Goal: Find specific page/section: Find specific page/section

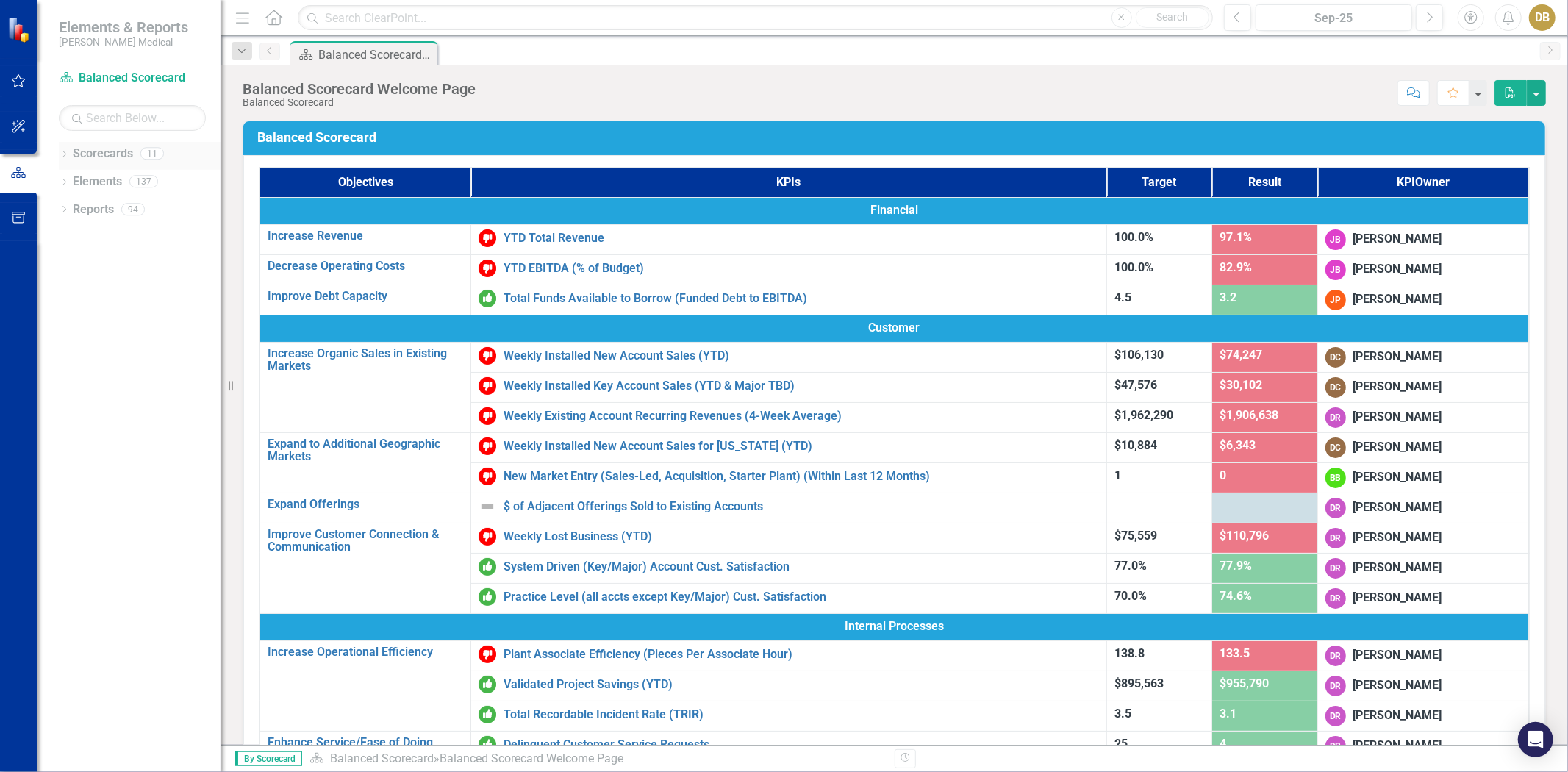
click at [64, 150] on div "Dropdown" at bounding box center [63, 155] width 10 height 12
click at [104, 216] on link "Associate Retention & Development" at bounding box center [150, 210] width 140 height 17
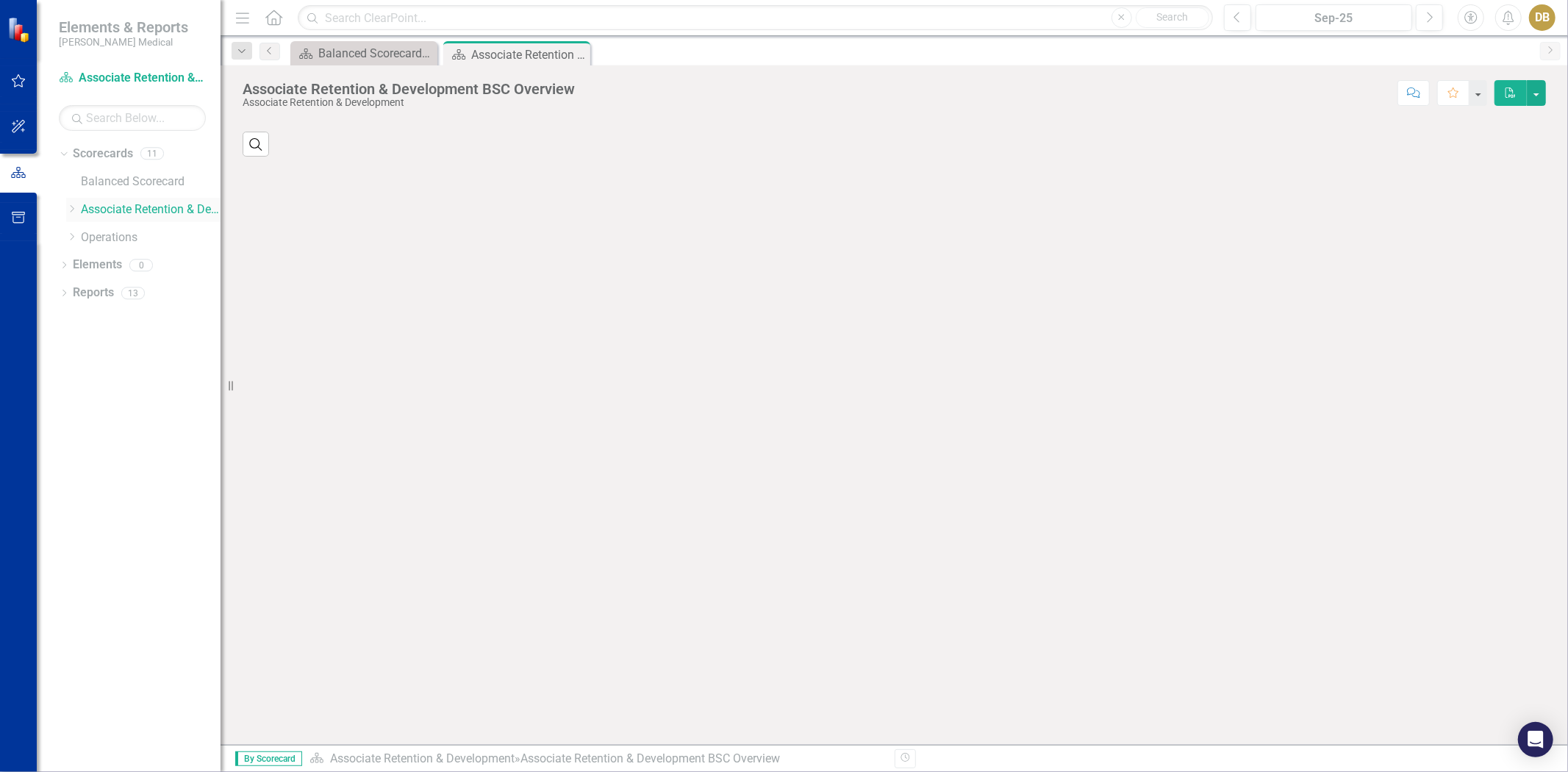
click at [69, 209] on icon "Dropdown" at bounding box center [72, 209] width 11 height 9
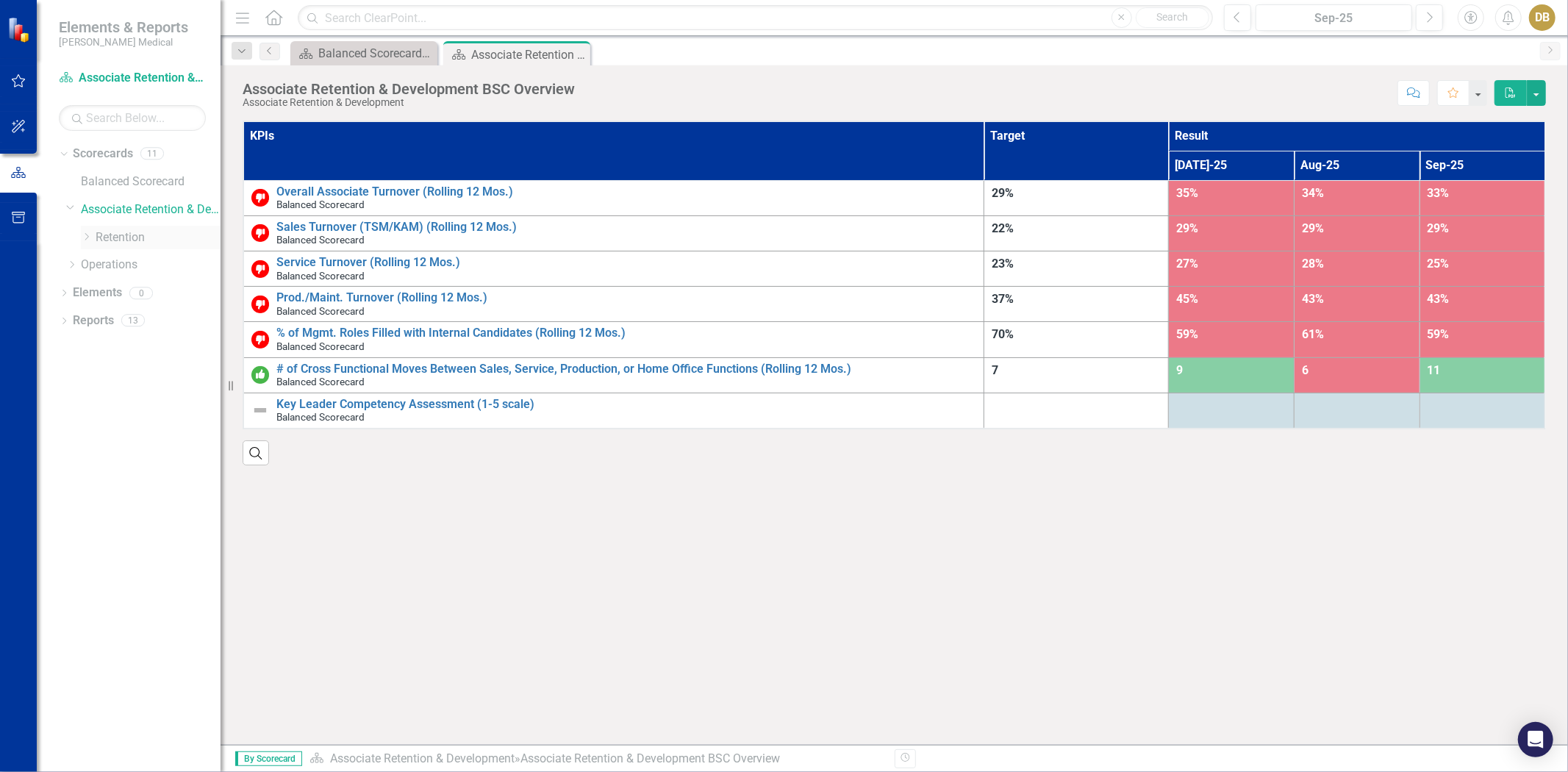
click at [84, 233] on icon "Dropdown" at bounding box center [86, 237] width 11 height 9
click at [127, 373] on link "[US_STATE] - HR" at bounding box center [165, 376] width 110 height 17
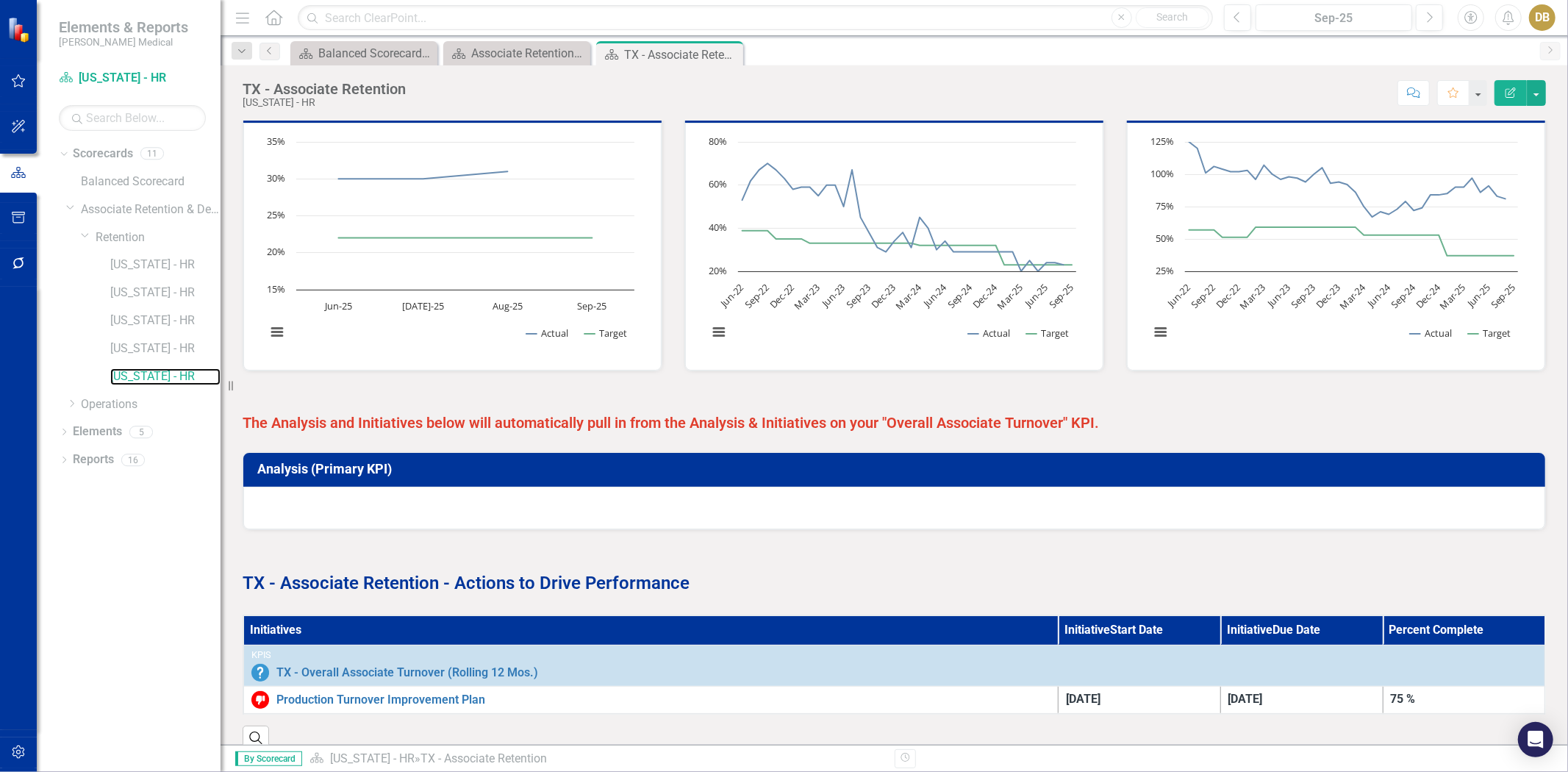
scroll to position [445, 0]
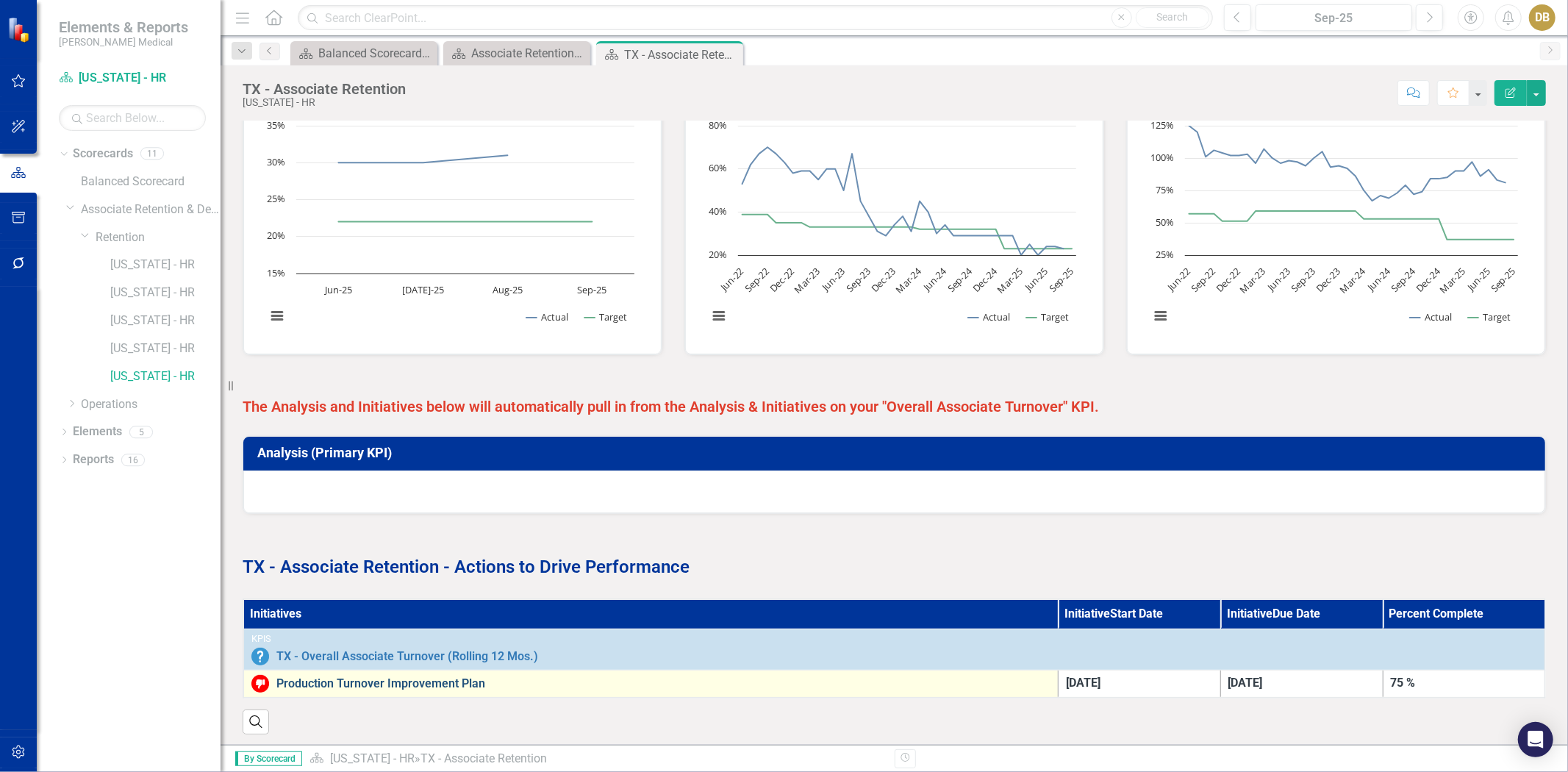
click at [407, 679] on link "Production Turnover Improvement Plan" at bounding box center [663, 683] width 774 height 13
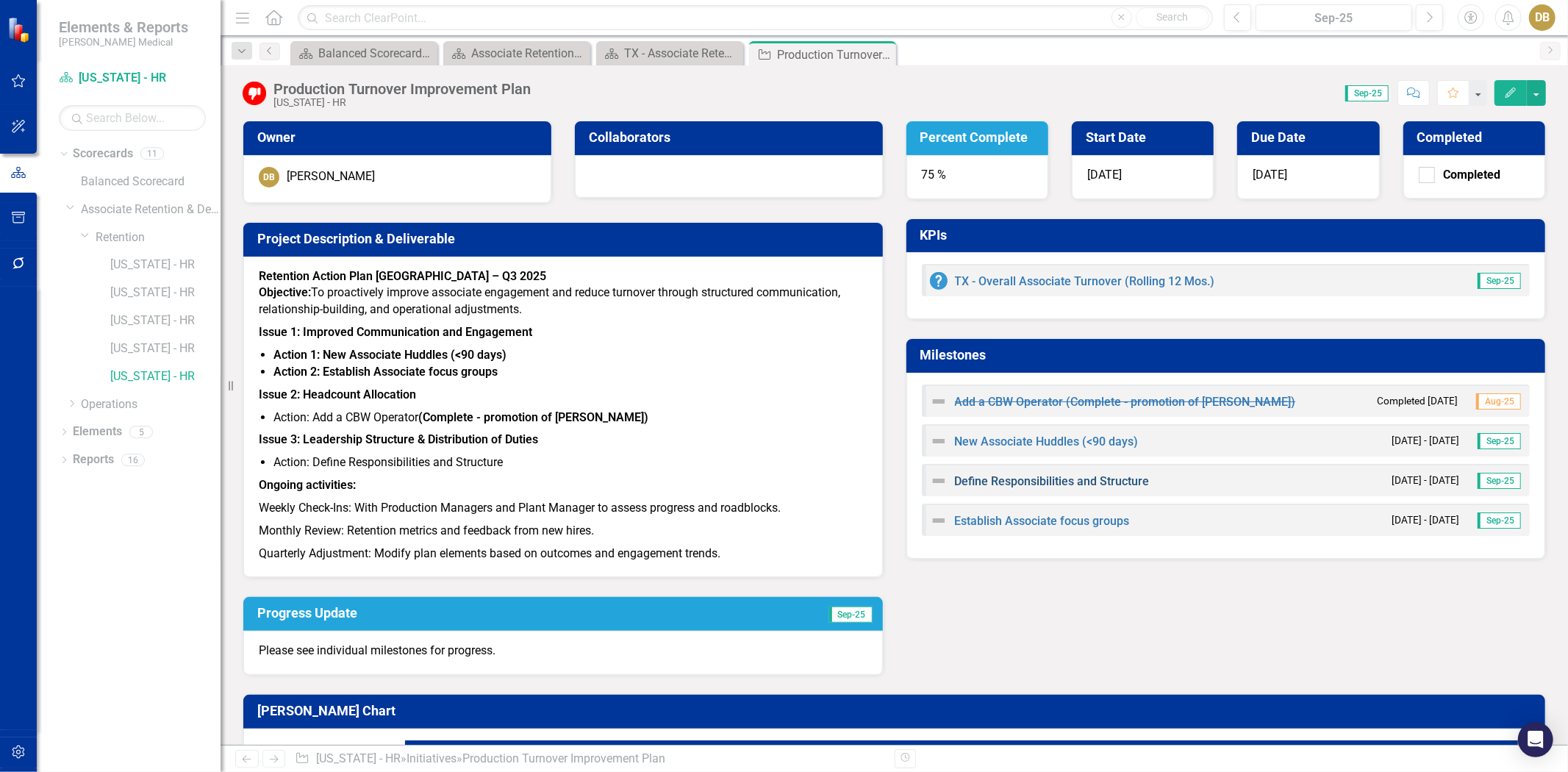
click at [1060, 474] on link "Define Responsibilities and Structure" at bounding box center [1052, 481] width 195 height 14
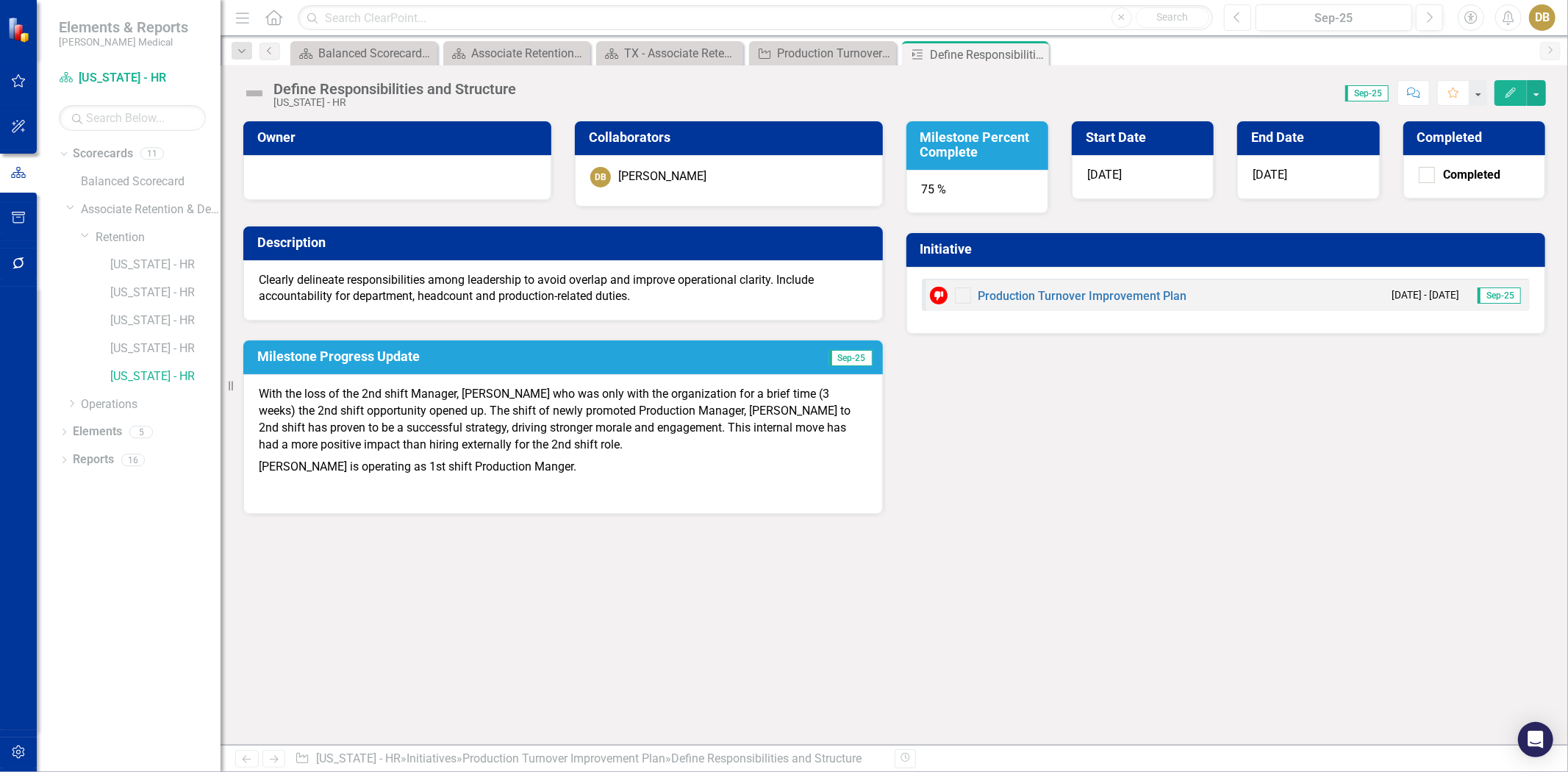
click at [1236, 17] on icon "Previous" at bounding box center [1237, 17] width 8 height 13
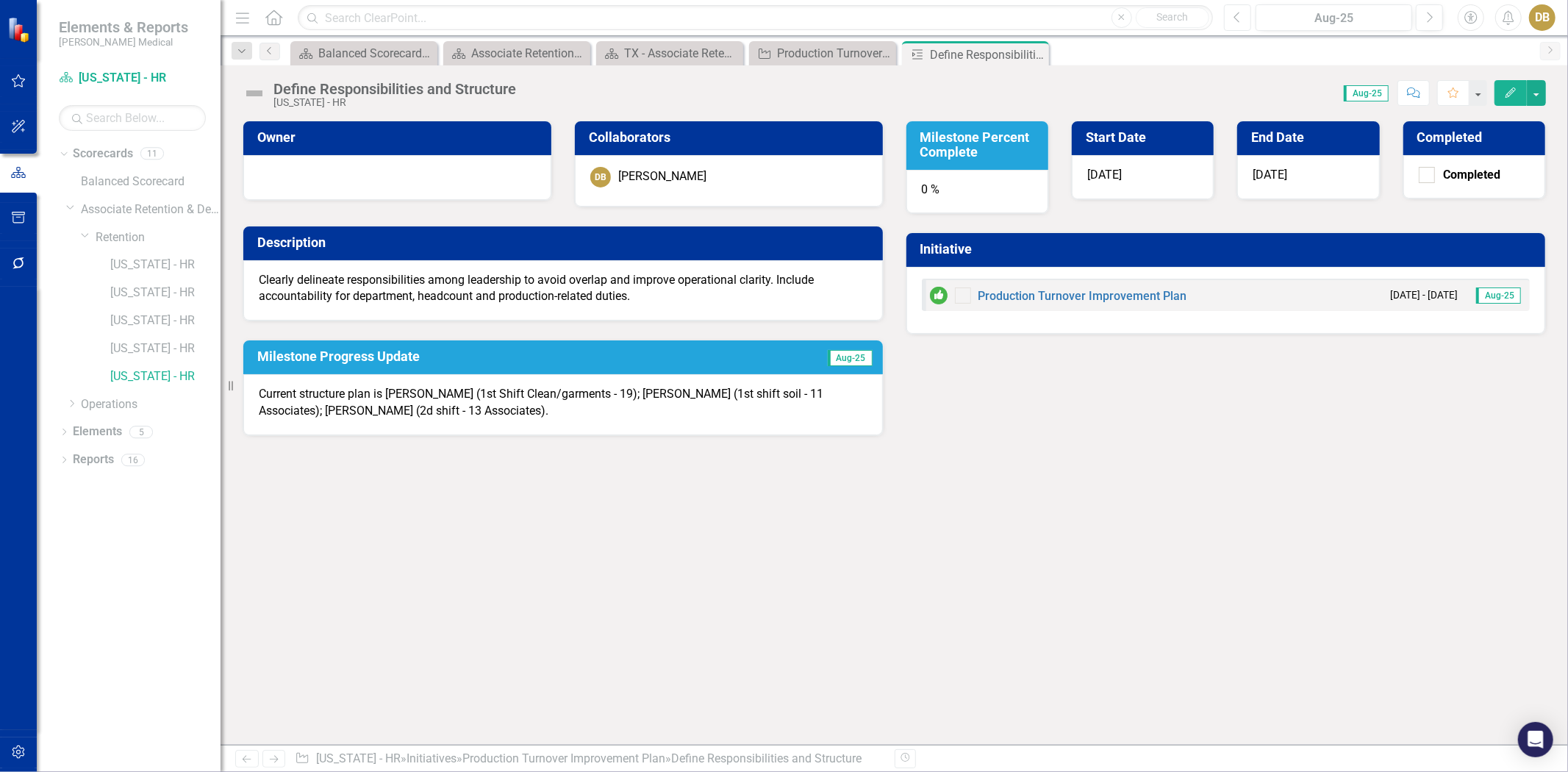
click at [1236, 17] on icon "Previous" at bounding box center [1237, 17] width 8 height 13
click at [1429, 11] on icon "Next" at bounding box center [1429, 17] width 8 height 13
